Goal: Transaction & Acquisition: Purchase product/service

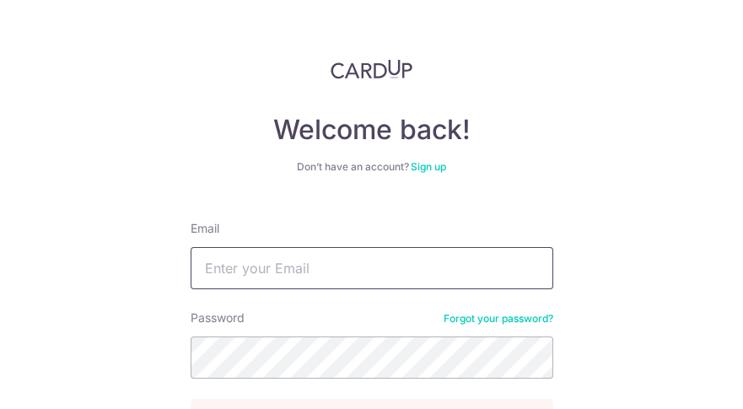
click at [277, 266] on input "Email" at bounding box center [371, 268] width 362 height 42
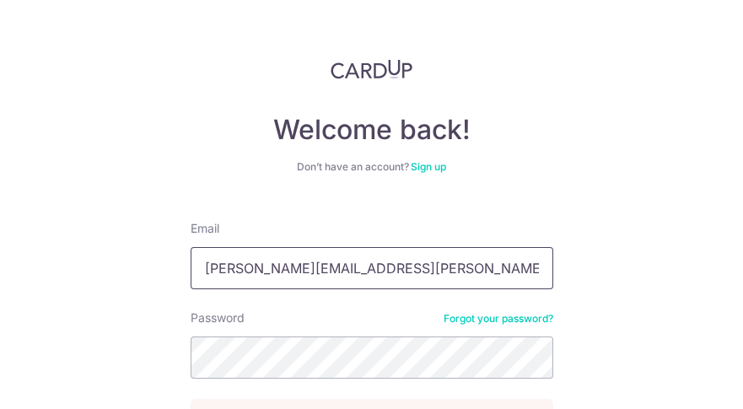
type input "[PERSON_NAME][EMAIL_ADDRESS][PERSON_NAME][DOMAIN_NAME]"
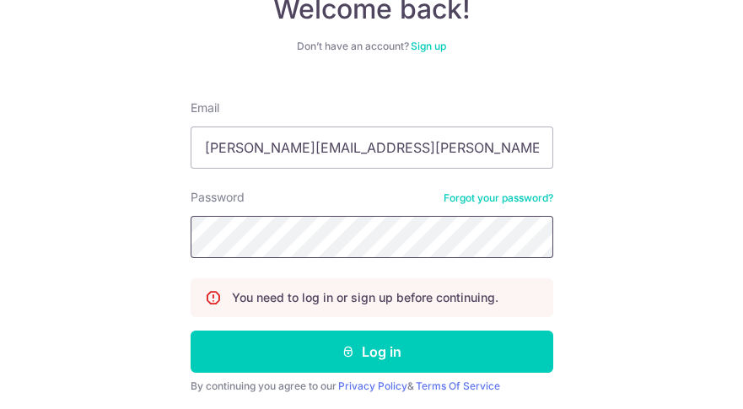
scroll to position [122, 0]
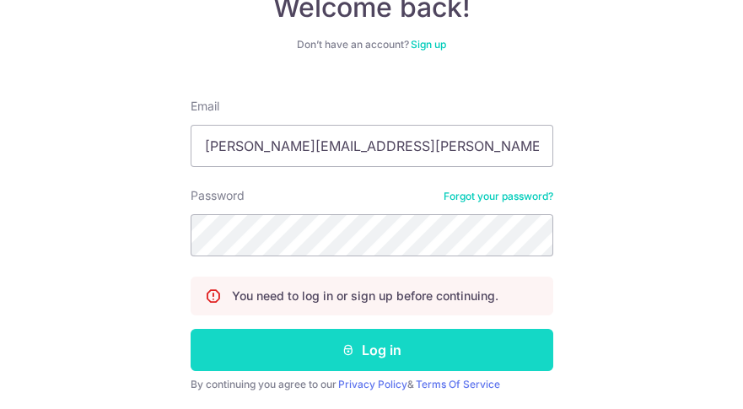
click at [354, 342] on button "Log in" at bounding box center [371, 350] width 362 height 42
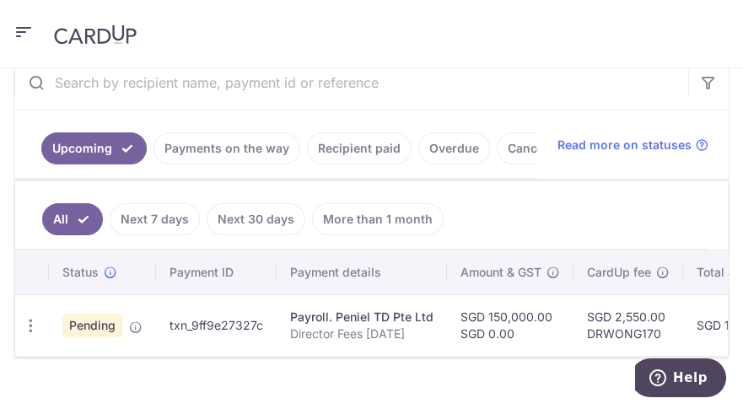
scroll to position [429, 0]
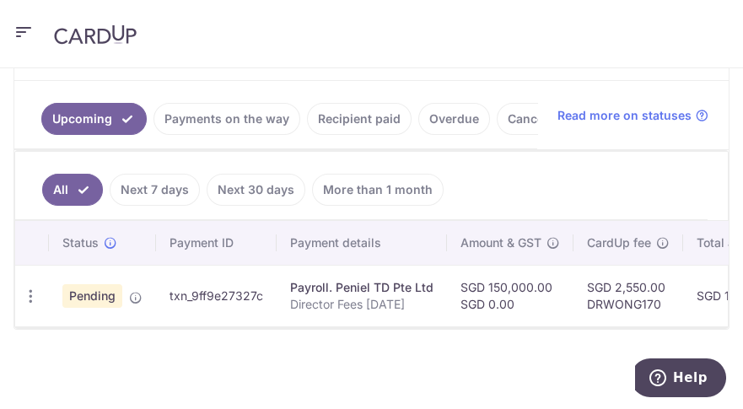
click at [20, 24] on icon "button" at bounding box center [23, 32] width 20 height 21
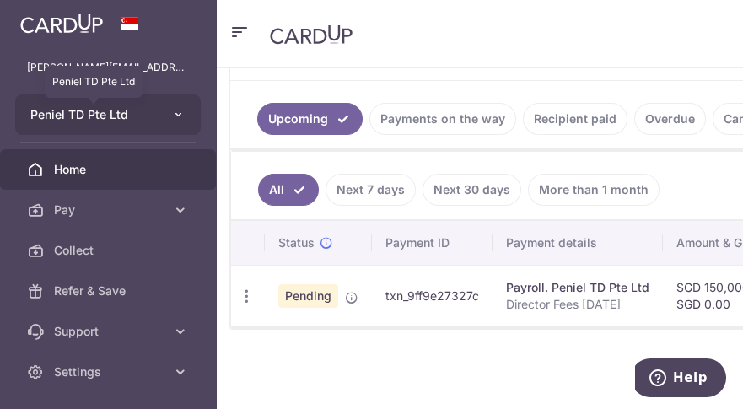
click at [121, 116] on span "Peniel TD Pte Ltd" at bounding box center [92, 114] width 125 height 17
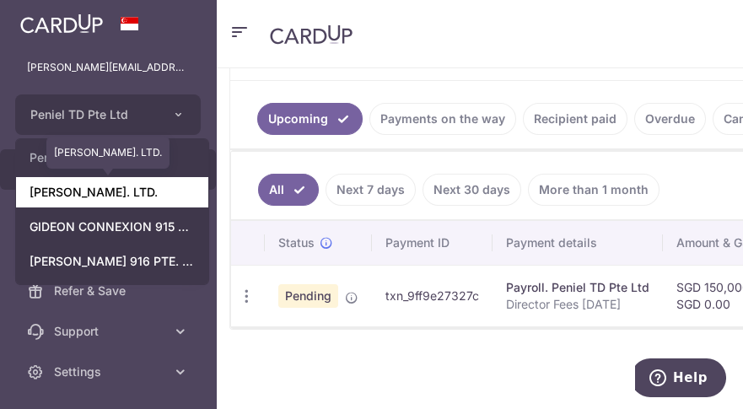
click at [136, 196] on link "GIDEON T.D. PTE. LTD." at bounding box center [112, 192] width 192 height 30
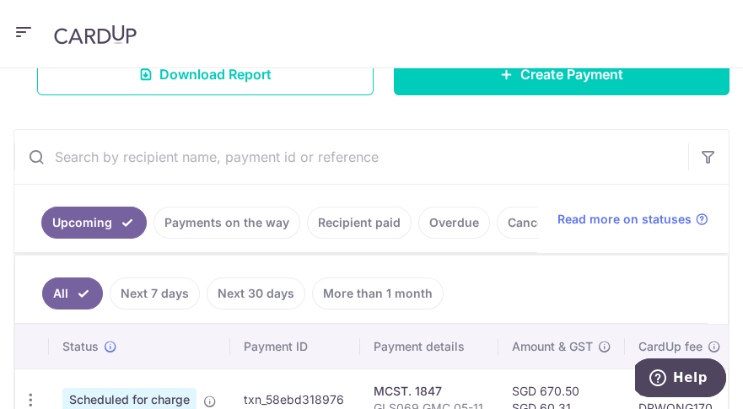
scroll to position [323, 0]
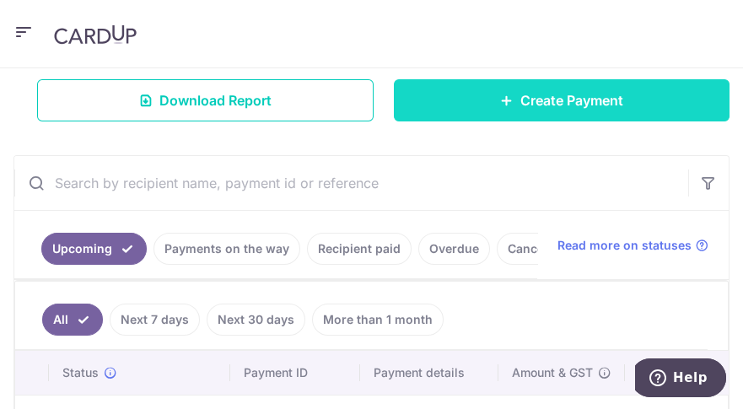
click at [571, 105] on span "Create Payment" at bounding box center [571, 100] width 103 height 20
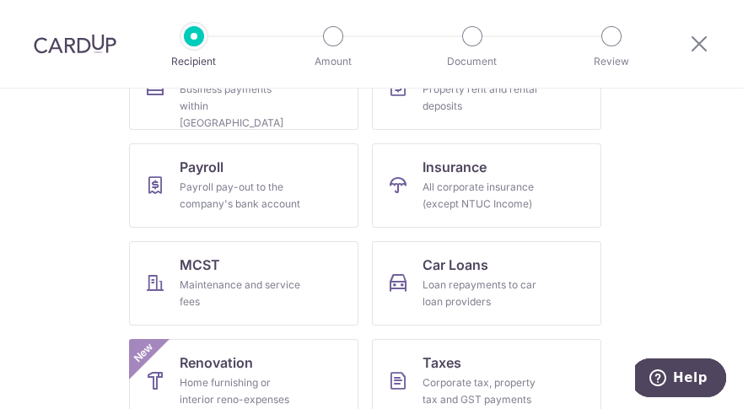
scroll to position [251, 0]
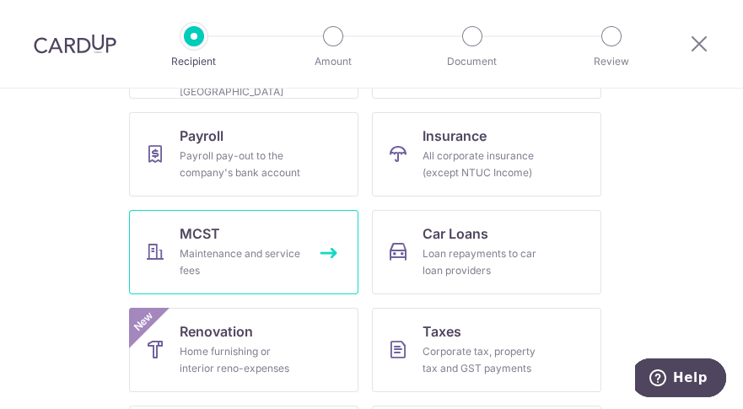
drag, startPoint x: 212, startPoint y: 240, endPoint x: 222, endPoint y: 244, distance: 10.7
click at [212, 241] on span "MCST" at bounding box center [200, 233] width 40 height 20
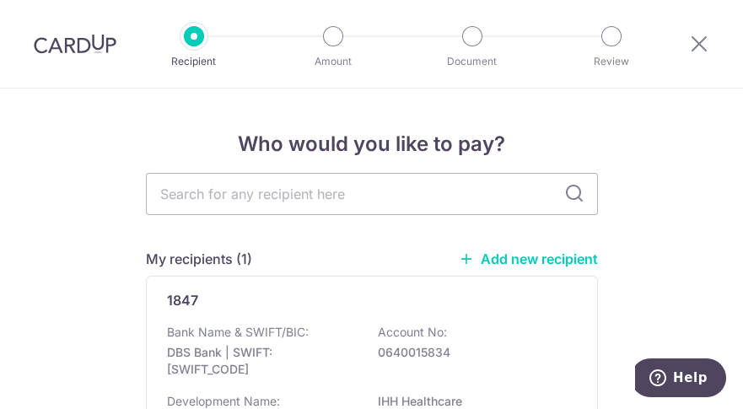
scroll to position [2, 0]
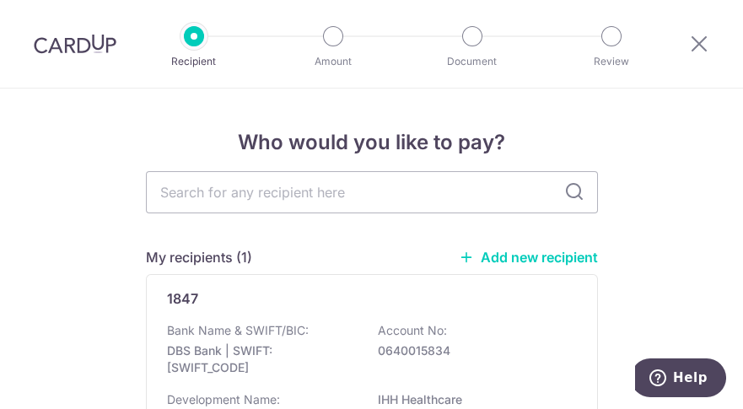
click at [571, 256] on link "Add new recipient" at bounding box center [528, 257] width 139 height 17
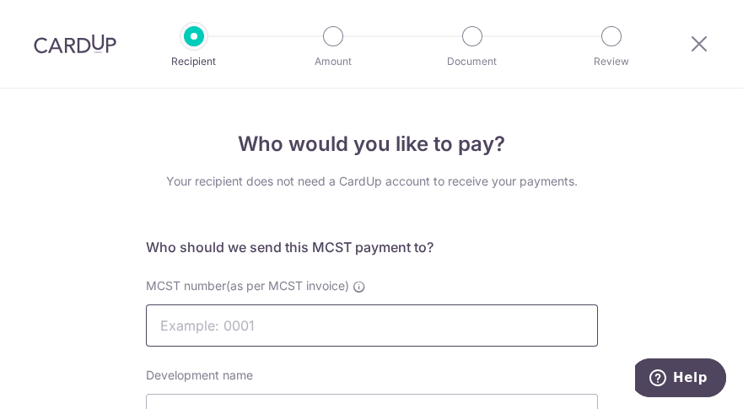
click at [201, 326] on input "MCST number(as per MCST invoice)" at bounding box center [372, 325] width 452 height 42
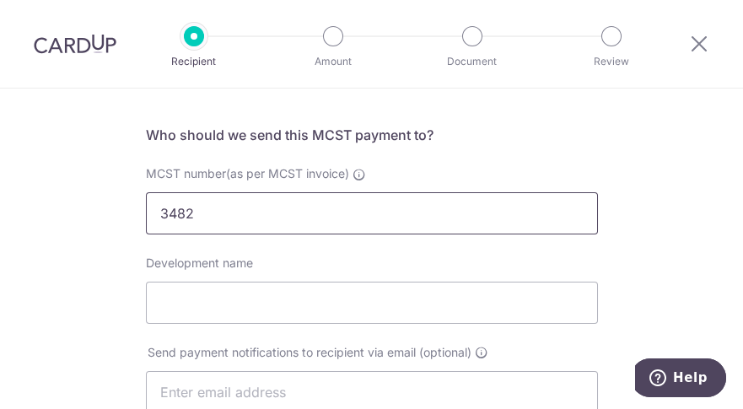
scroll to position [138, 0]
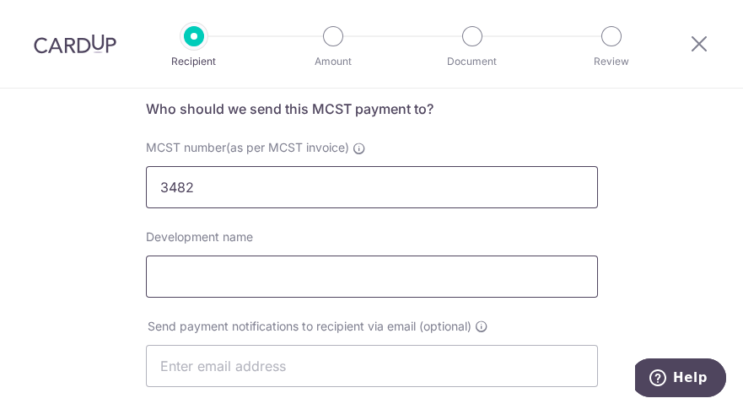
type input "3482"
click at [180, 282] on input "Development name" at bounding box center [372, 276] width 452 height 42
type input "Square 2"
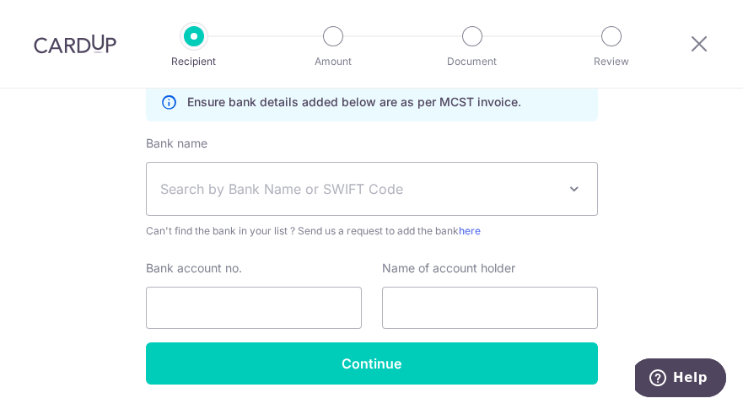
scroll to position [539, 0]
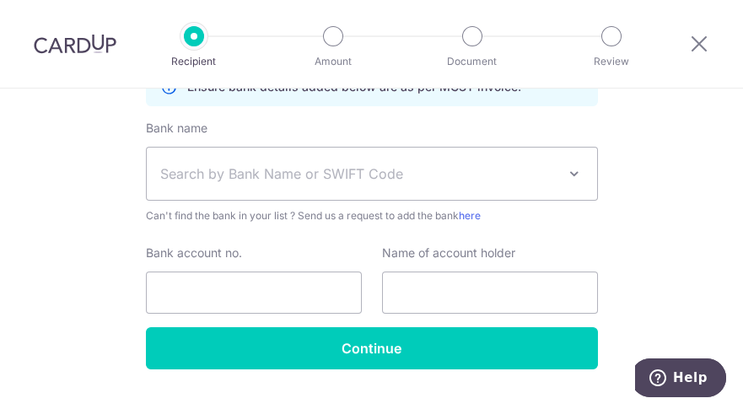
click at [421, 174] on span "Search by Bank Name or SWIFT Code" at bounding box center [358, 174] width 396 height 20
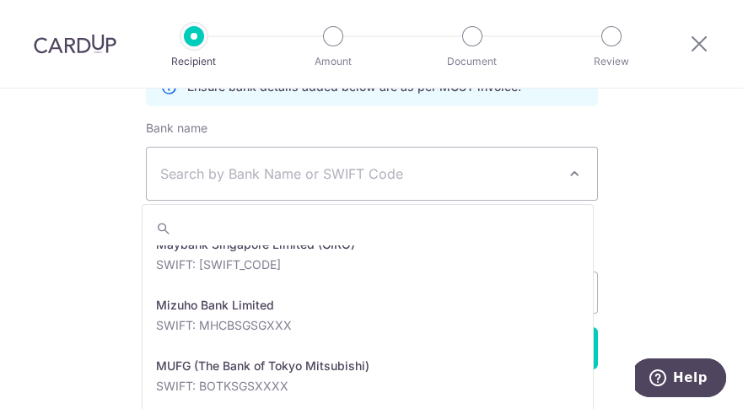
scroll to position [2952, 0]
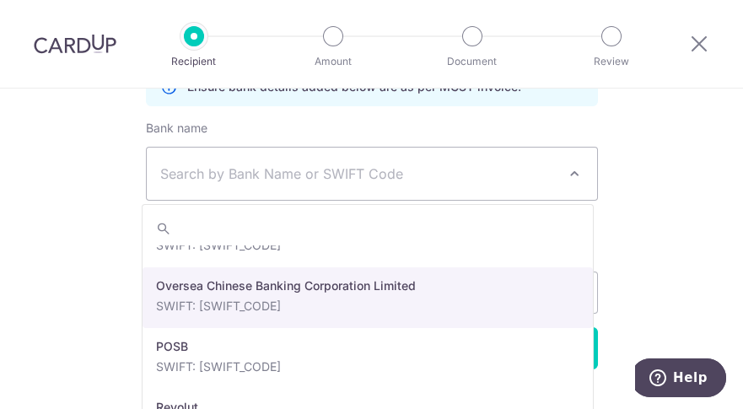
click at [309, 303] on input "Bank account no." at bounding box center [254, 292] width 216 height 42
click at [203, 289] on input "Bank account no." at bounding box center [254, 292] width 216 height 42
click at [175, 306] on input "Bank account no." at bounding box center [254, 292] width 216 height 42
select select "12"
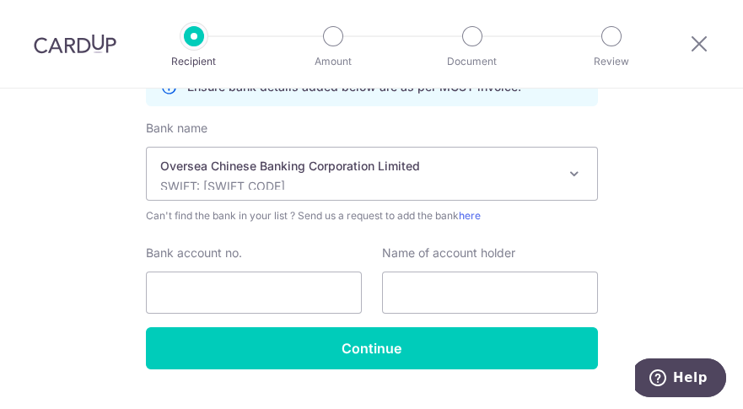
click at [569, 179] on span at bounding box center [574, 174] width 20 height 20
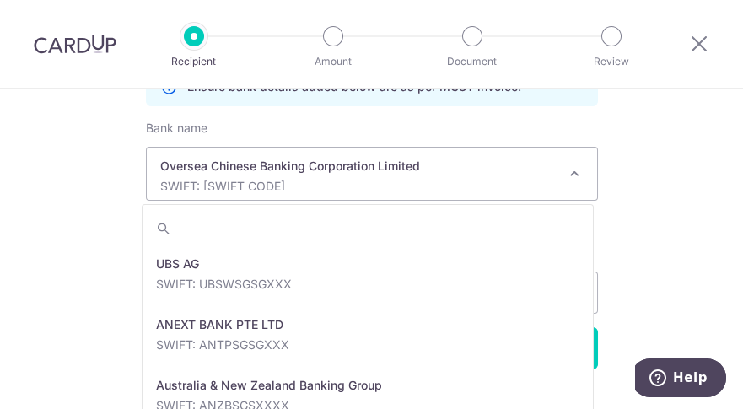
scroll to position [2893, 0]
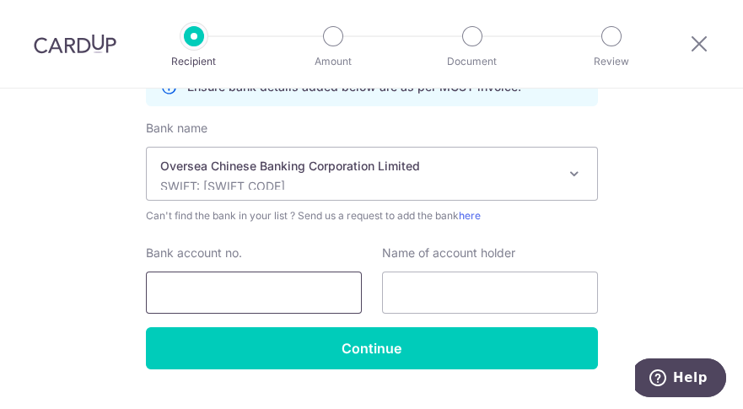
click at [223, 282] on input "Bank account no." at bounding box center [254, 292] width 216 height 42
type input "629053166001"
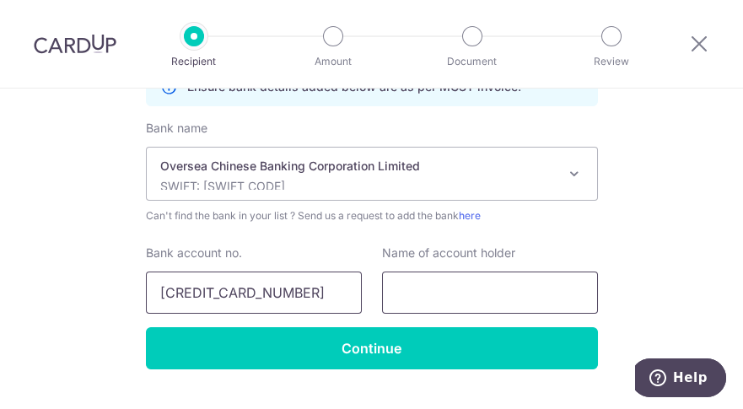
type input "MCST 3482"
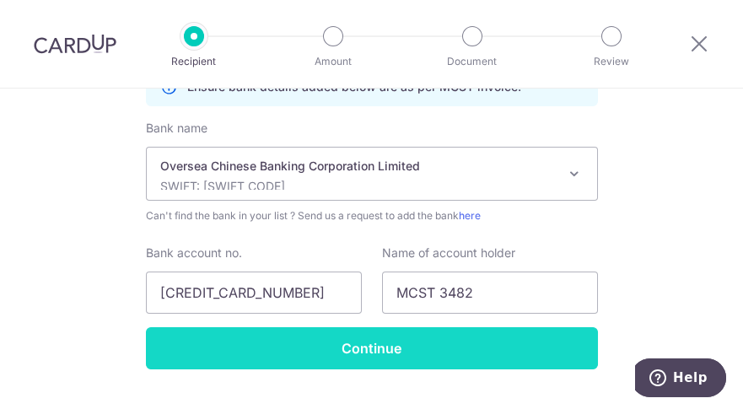
click at [398, 348] on input "Continue" at bounding box center [372, 348] width 452 height 42
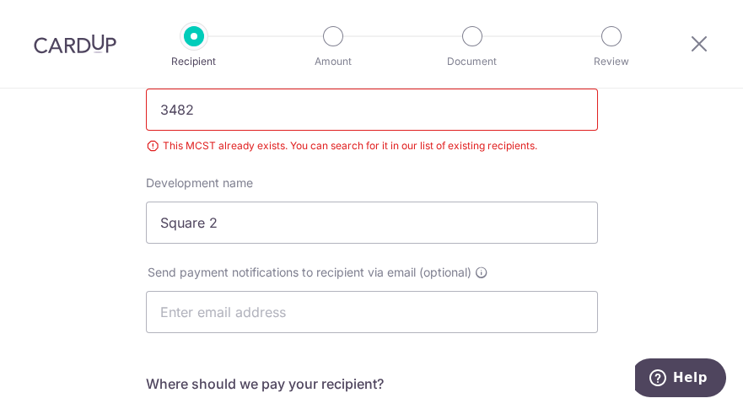
scroll to position [201, 0]
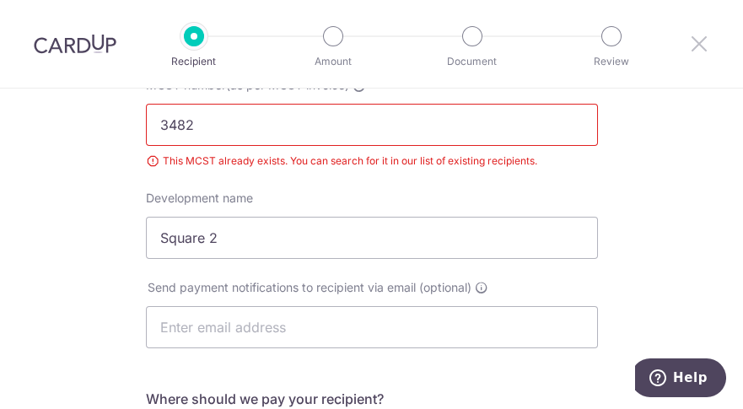
click at [700, 46] on icon at bounding box center [699, 43] width 20 height 21
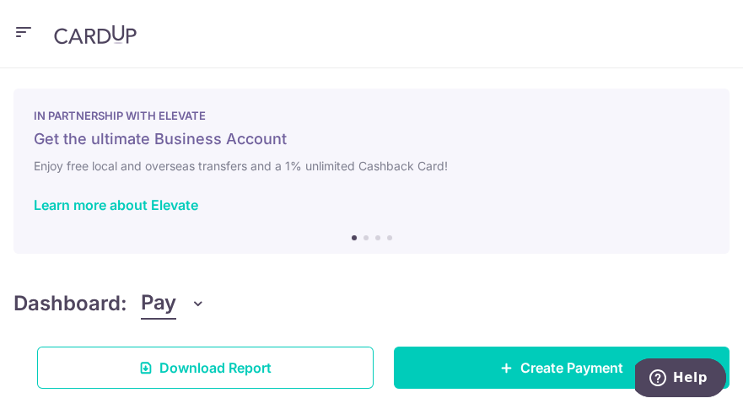
click at [19, 30] on icon "button" at bounding box center [23, 32] width 20 height 21
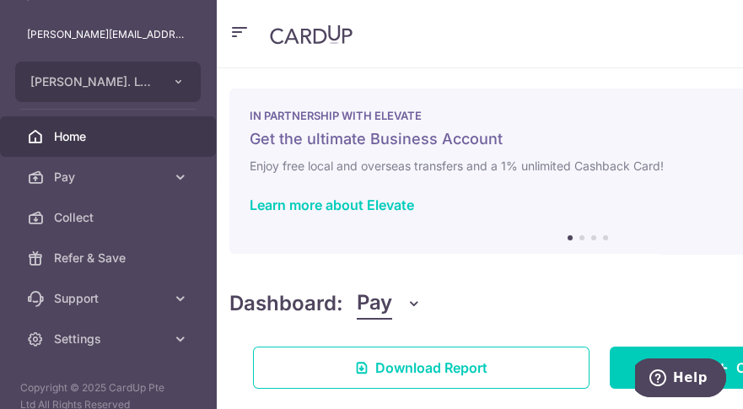
scroll to position [51, 0]
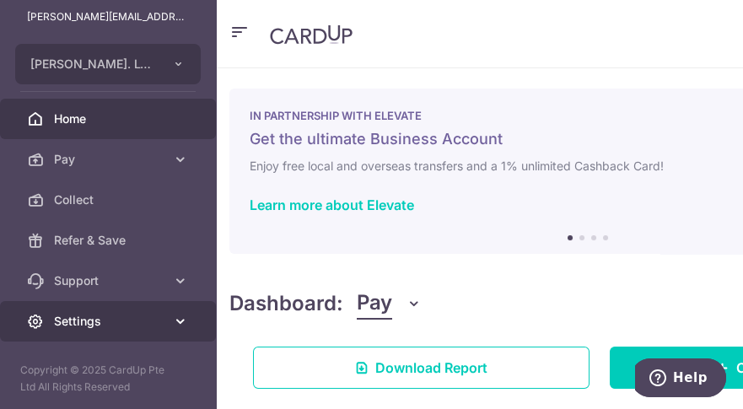
click at [65, 323] on span "Settings" at bounding box center [109, 321] width 111 height 17
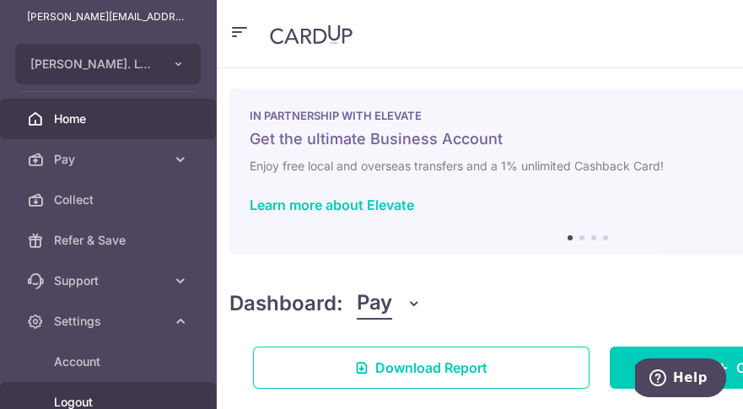
click at [86, 399] on span "Logout" at bounding box center [109, 402] width 111 height 17
